Goal: Transaction & Acquisition: Purchase product/service

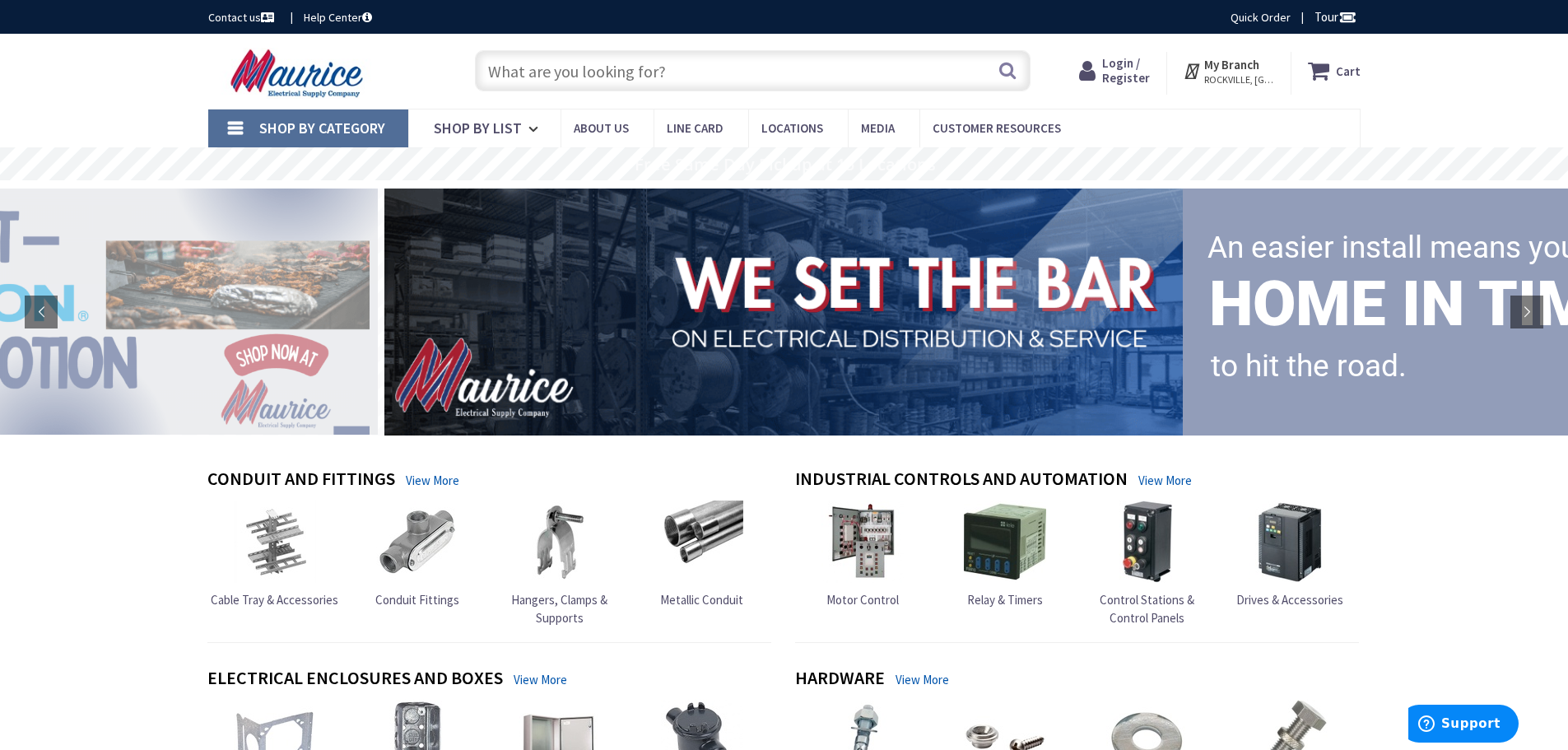
click at [524, 85] on input "text" at bounding box center [752, 71] width 555 height 41
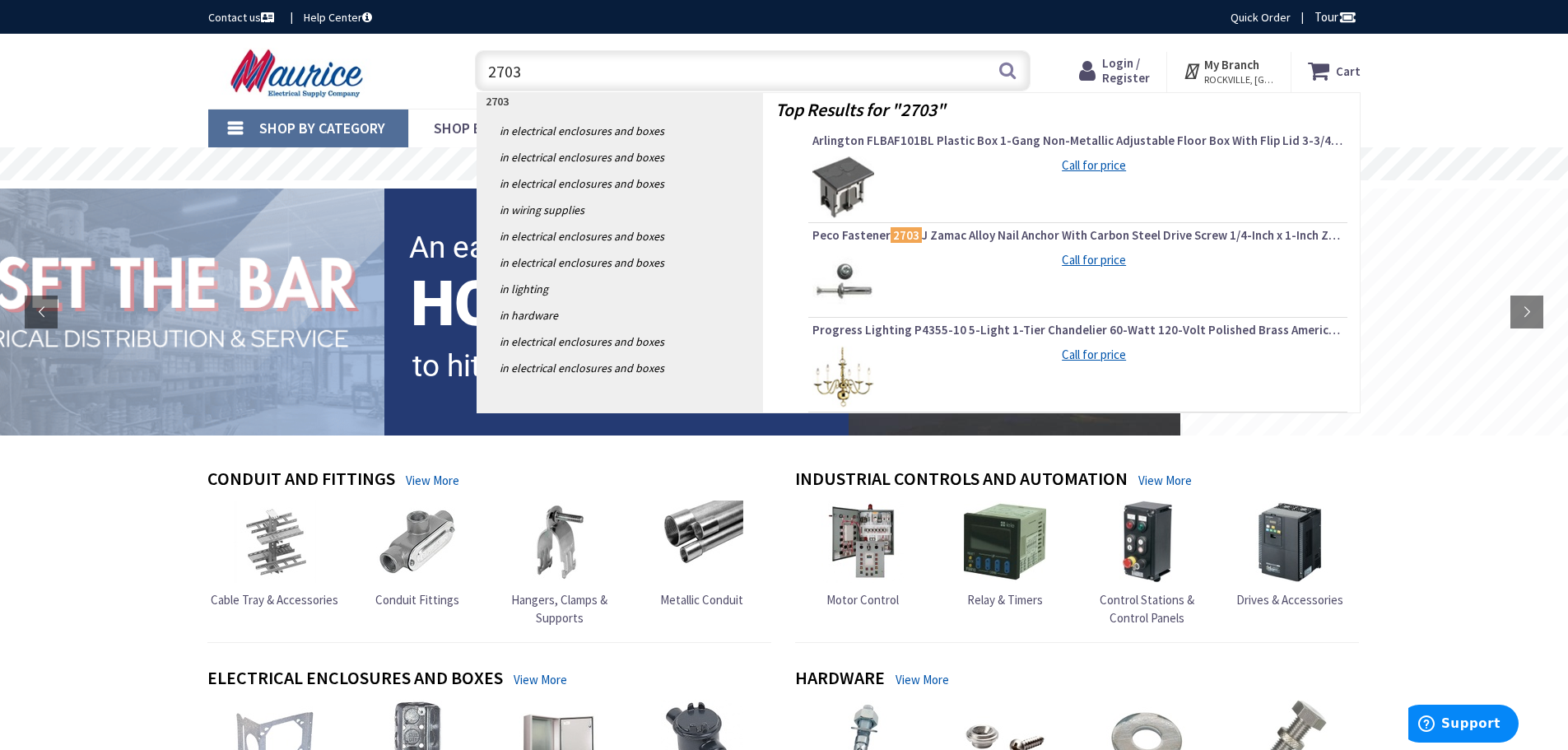
type input "2703"
click at [844, 382] on img at bounding box center [843, 376] width 62 height 62
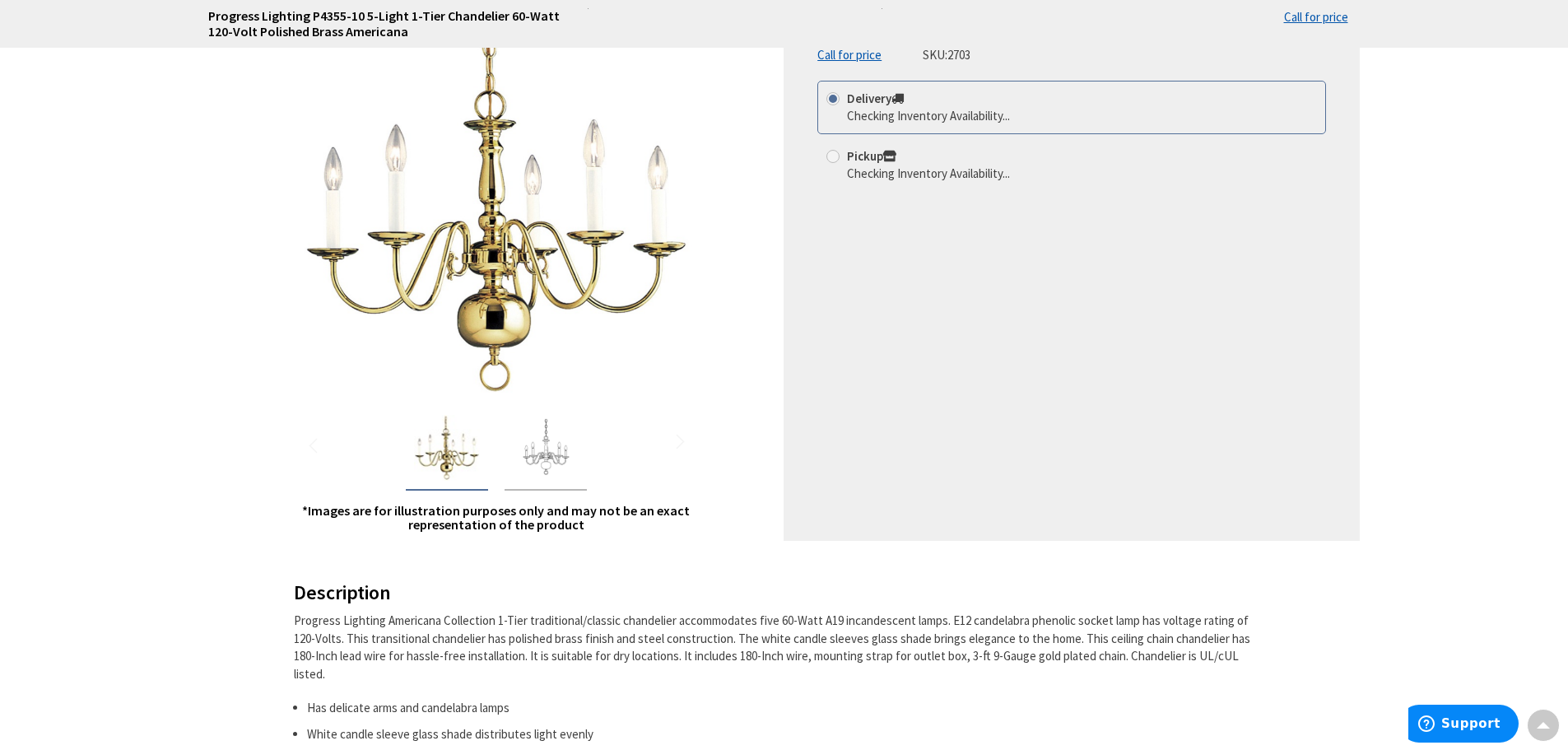
scroll to position [247, 0]
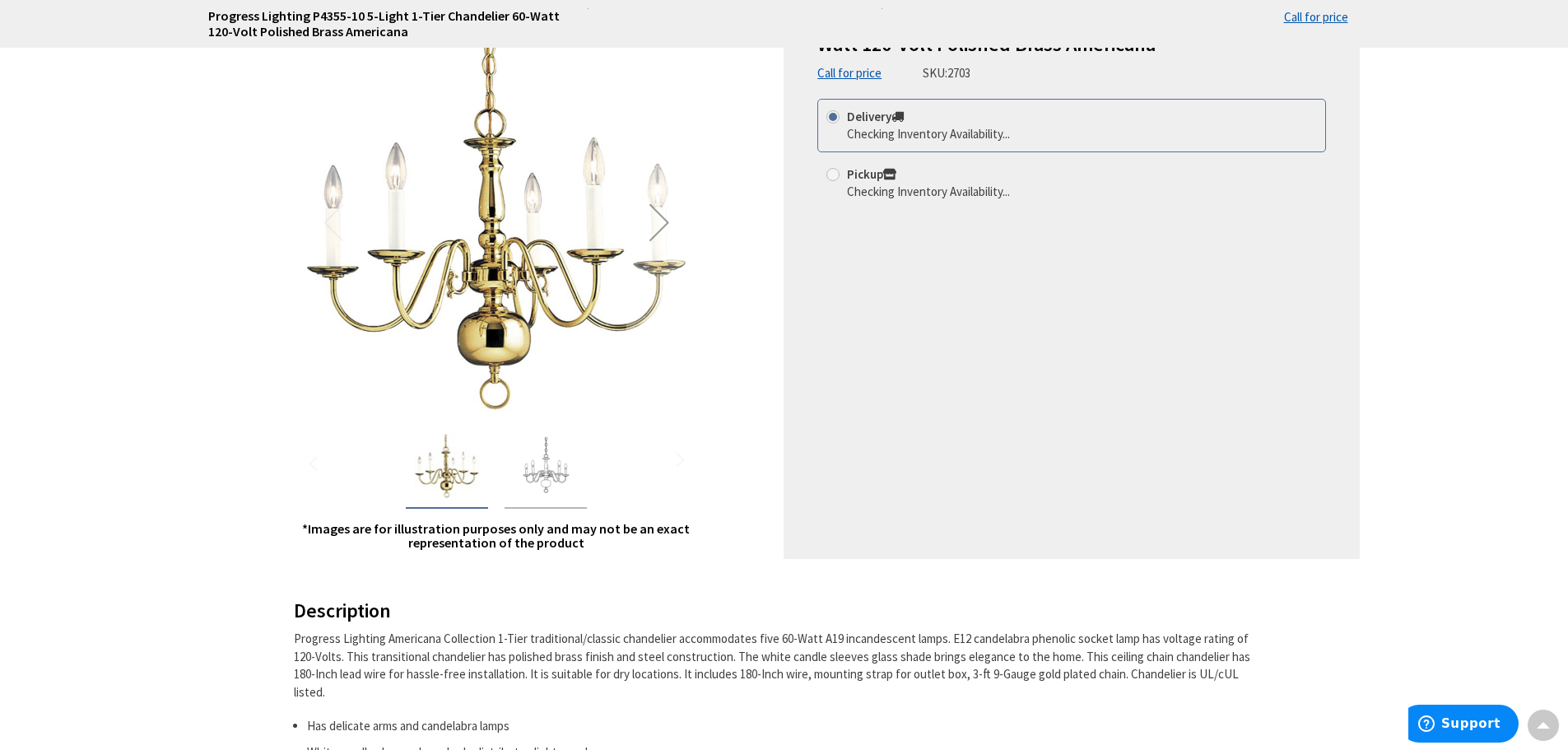
click at [541, 458] on img "Progress Lighting P4355-10 5-Light 1-Tier Chandelier 60-Watt 120-Volt Polished …" at bounding box center [546, 466] width 66 height 66
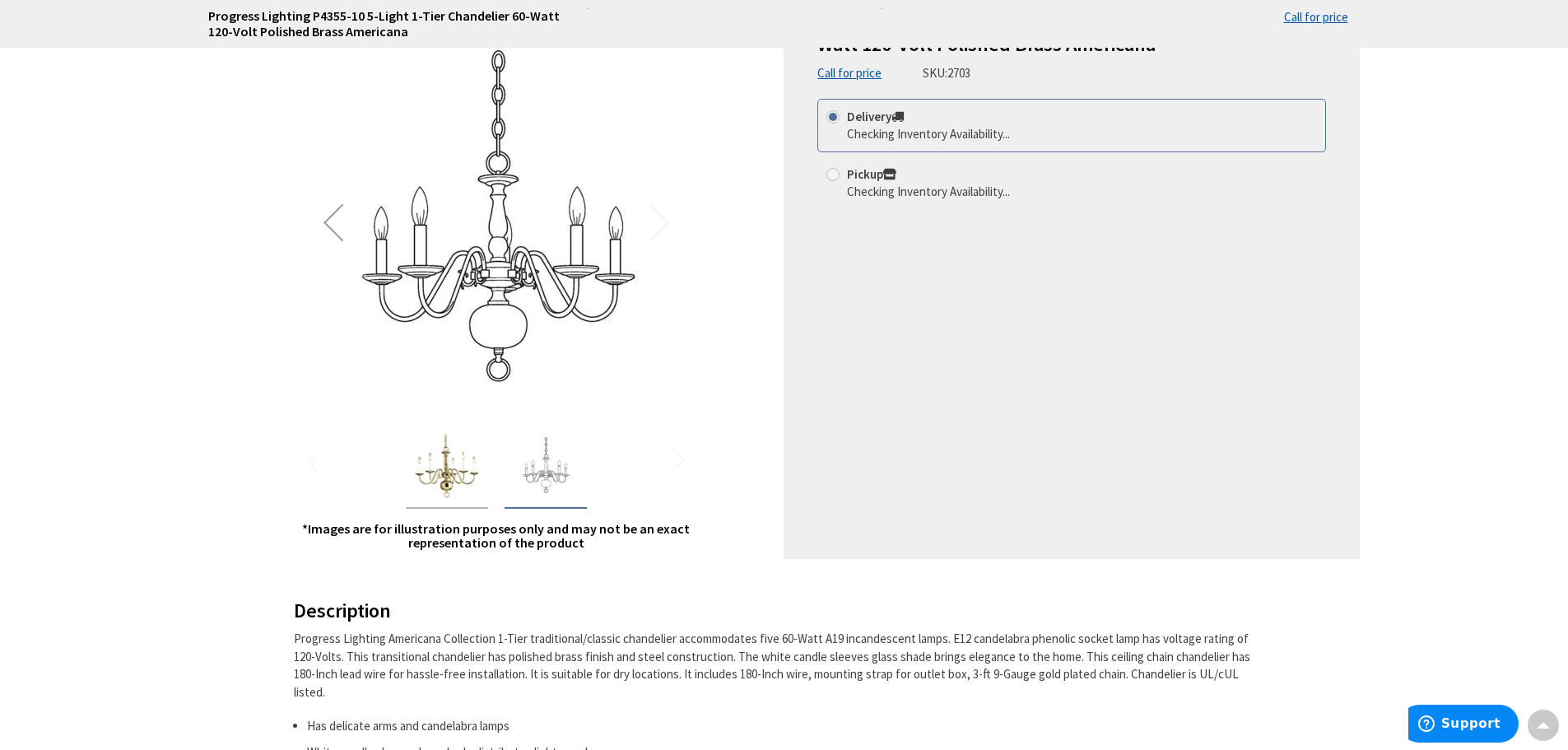
click at [437, 463] on img "Progress Lighting P4355-10 5-Light 1-Tier Chandelier 60-Watt 120-Volt Polished …" at bounding box center [446, 466] width 66 height 66
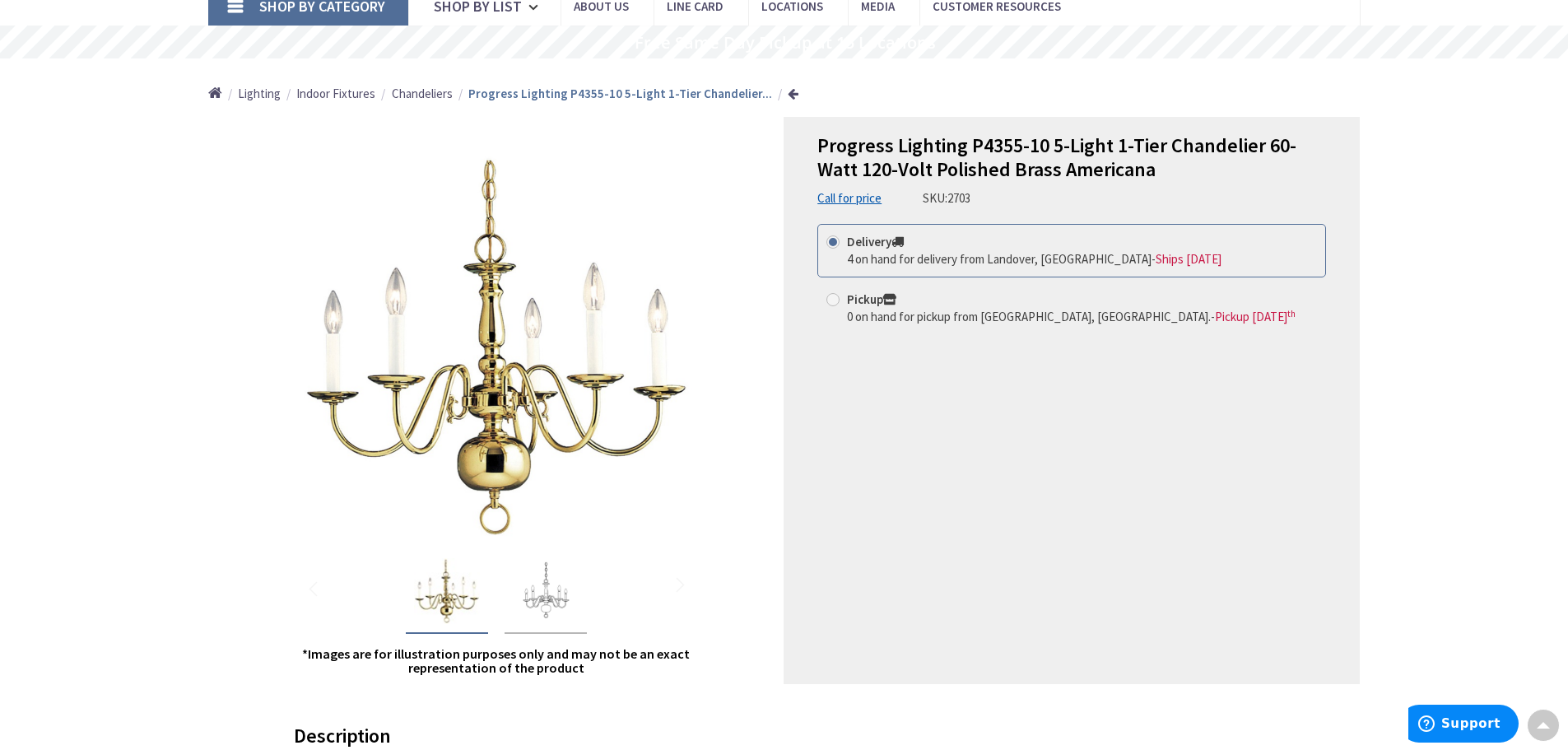
scroll to position [0, 0]
